Goal: Navigation & Orientation: Find specific page/section

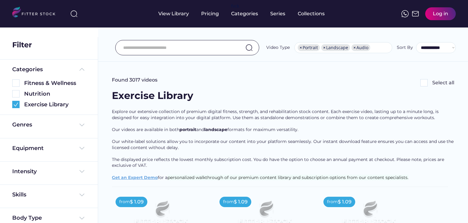
select select "**********"
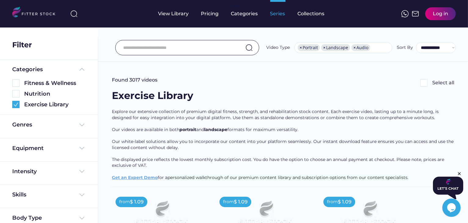
click at [276, 12] on div "Series" at bounding box center [277, 13] width 15 height 7
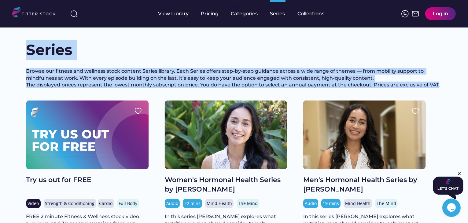
drag, startPoint x: 71, startPoint y: 66, endPoint x: 437, endPoint y: 90, distance: 366.9
click at [437, 90] on div "Series Browse our fitness and wellness stock content Series library. Each Serie…" at bounding box center [234, 70] width 416 height 61
click at [399, 78] on div "Browse our fitness and wellness stock content Series library. Each Series offer…" at bounding box center [234, 78] width 416 height 20
click at [127, 53] on div "Series" at bounding box center [234, 50] width 416 height 20
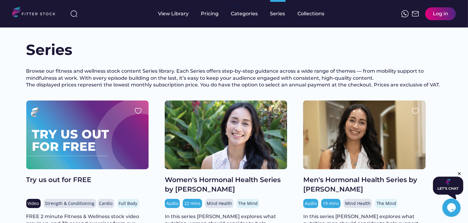
click at [308, 13] on div "Collections" at bounding box center [311, 13] width 27 height 7
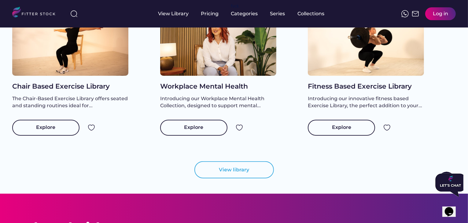
scroll to position [672, 0]
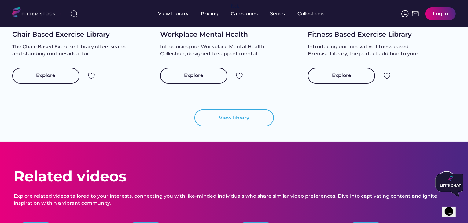
drag, startPoint x: 13, startPoint y: 48, endPoint x: 428, endPoint y: 71, distance: 414.7
copy div "Collections Explore ready-made Collections of expert-led fitness, wellness, and…"
